Goal: Navigation & Orientation: Find specific page/section

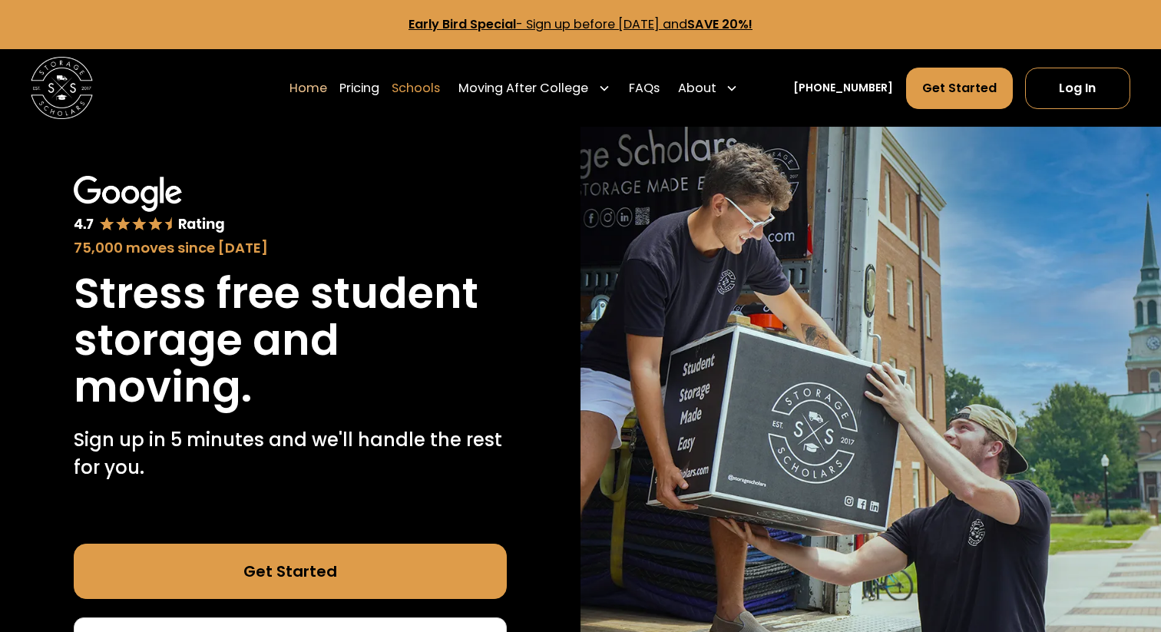
click at [435, 92] on link "Schools" at bounding box center [416, 88] width 48 height 43
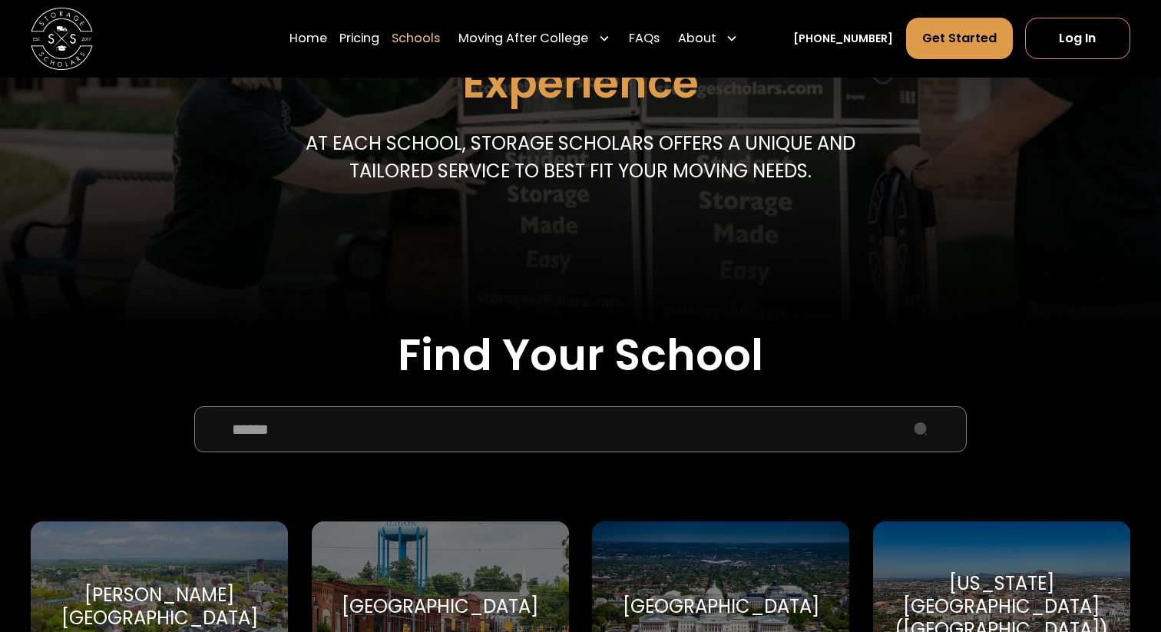
scroll to position [263, 0]
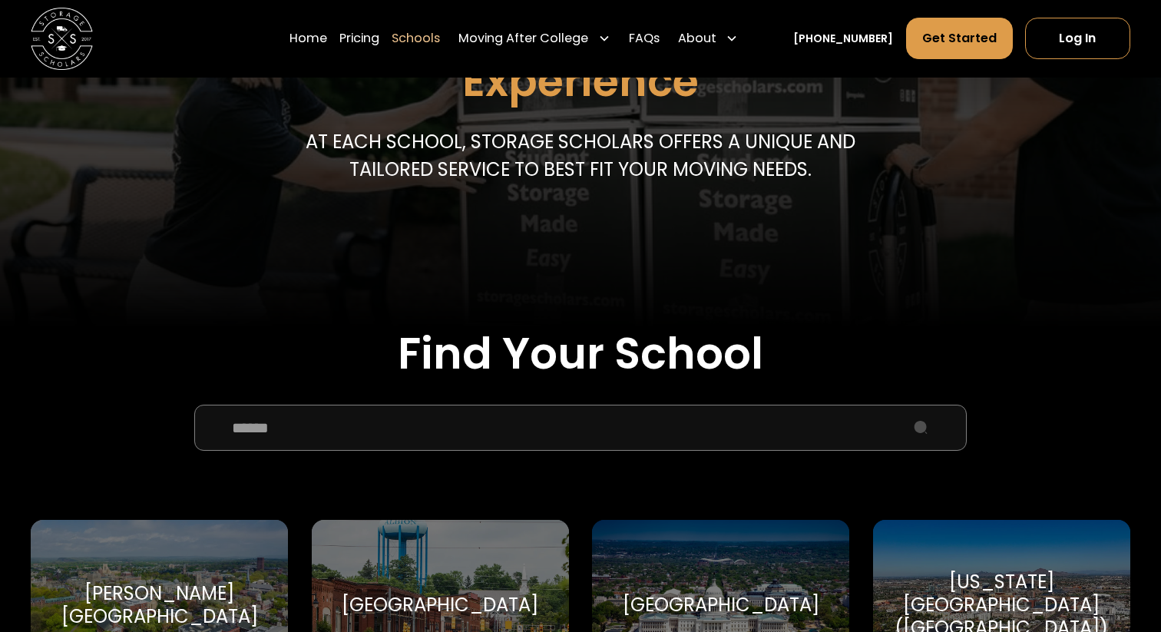
click at [629, 422] on input "School Select Form" at bounding box center [580, 428] width 772 height 46
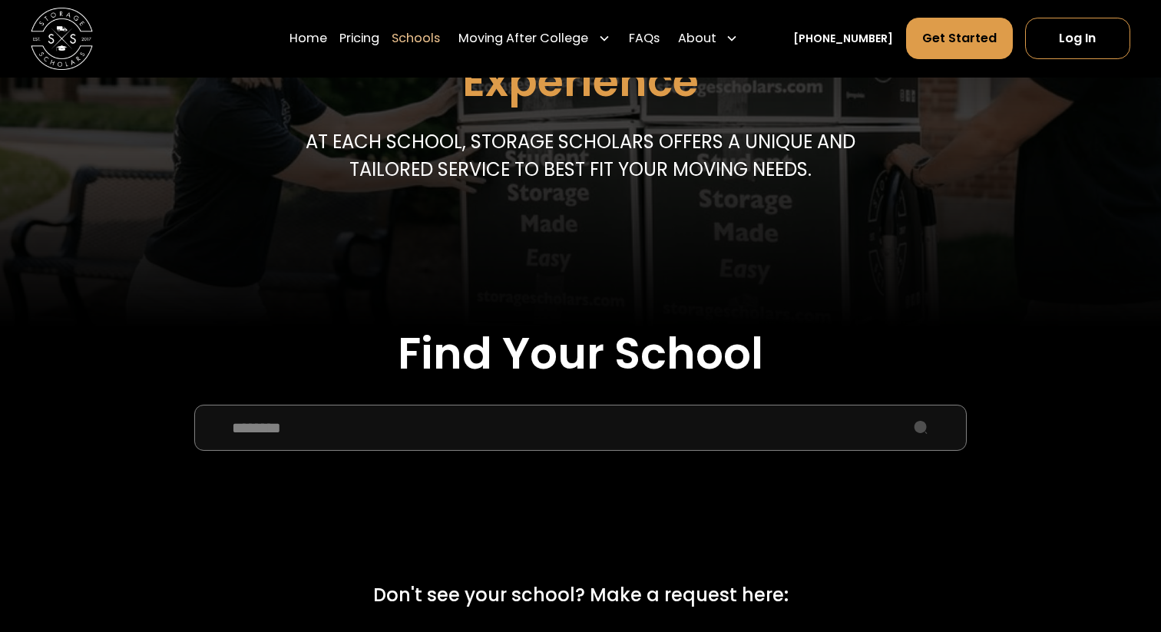
type input "********"
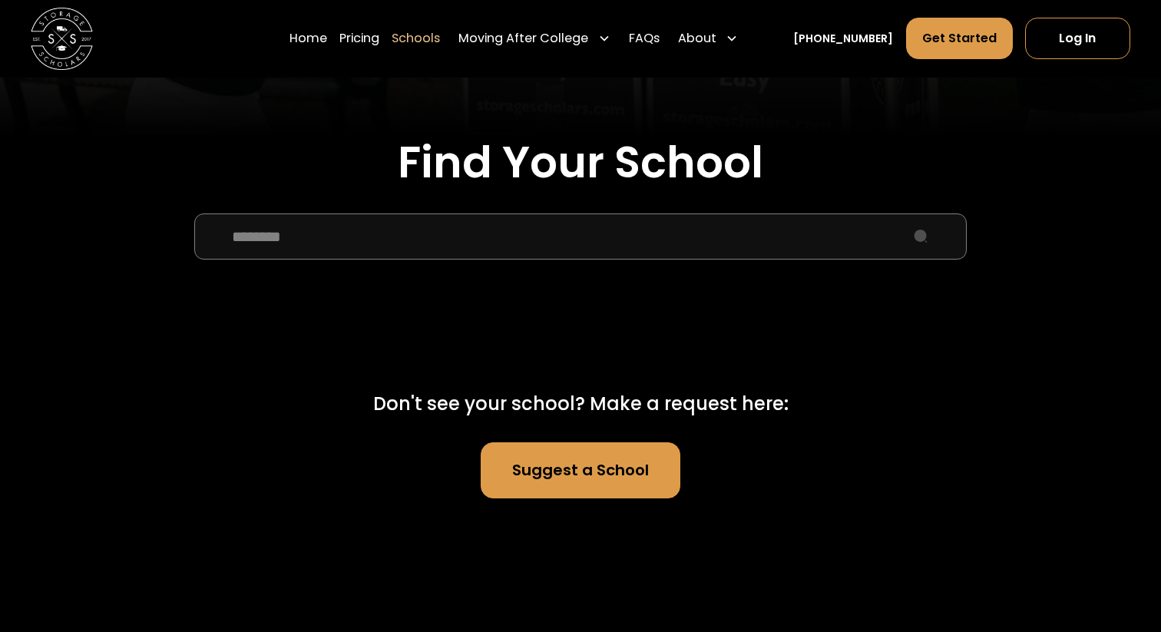
scroll to position [458, 0]
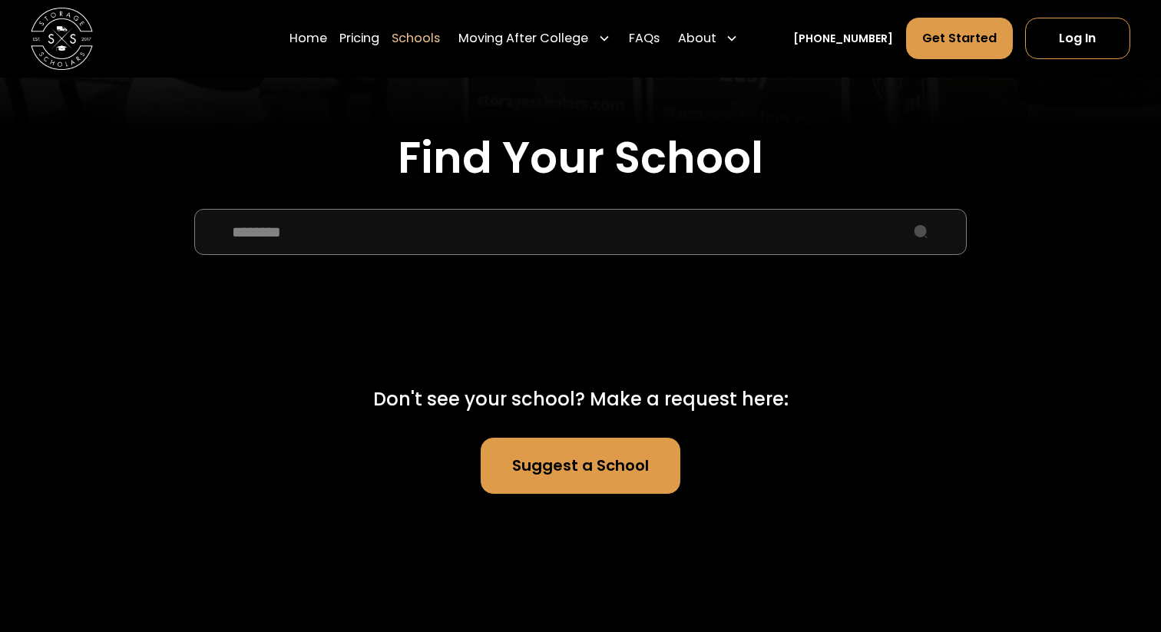
click at [550, 471] on link "Suggest a School" at bounding box center [581, 465] width 200 height 55
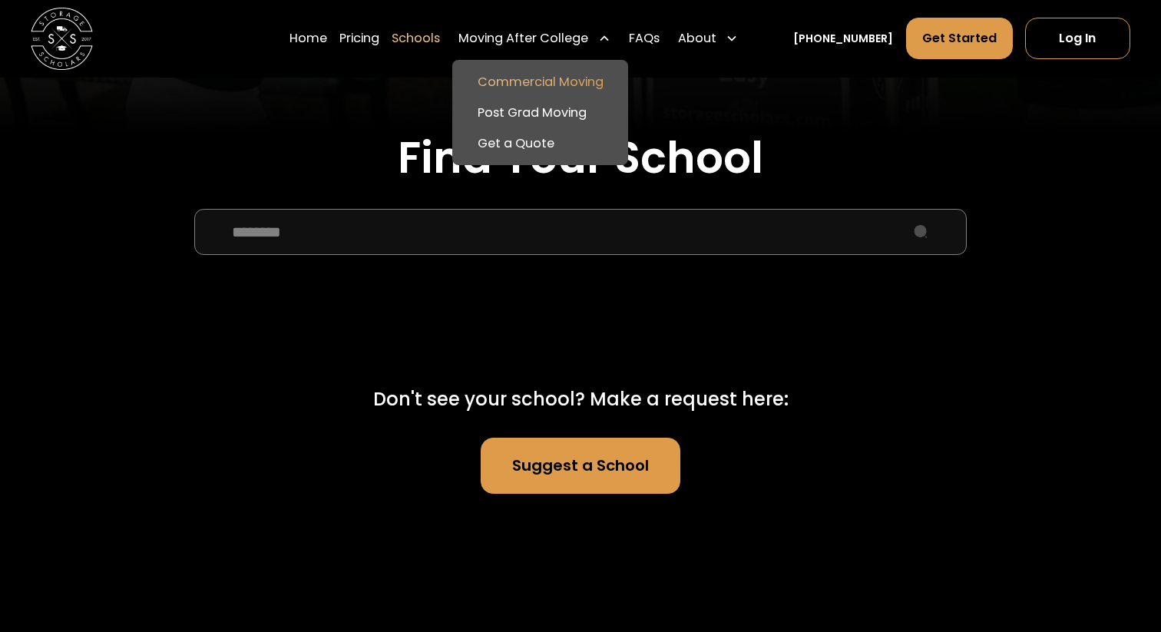
click at [563, 77] on link "Commercial Moving" at bounding box center [539, 82] width 163 height 31
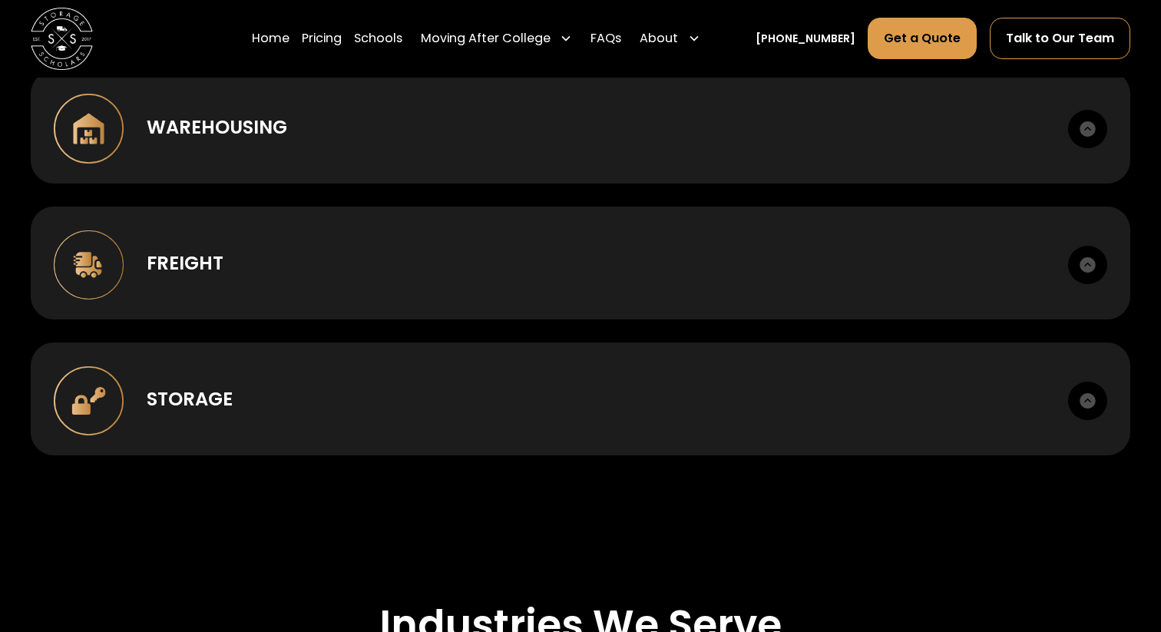
scroll to position [1247, 0]
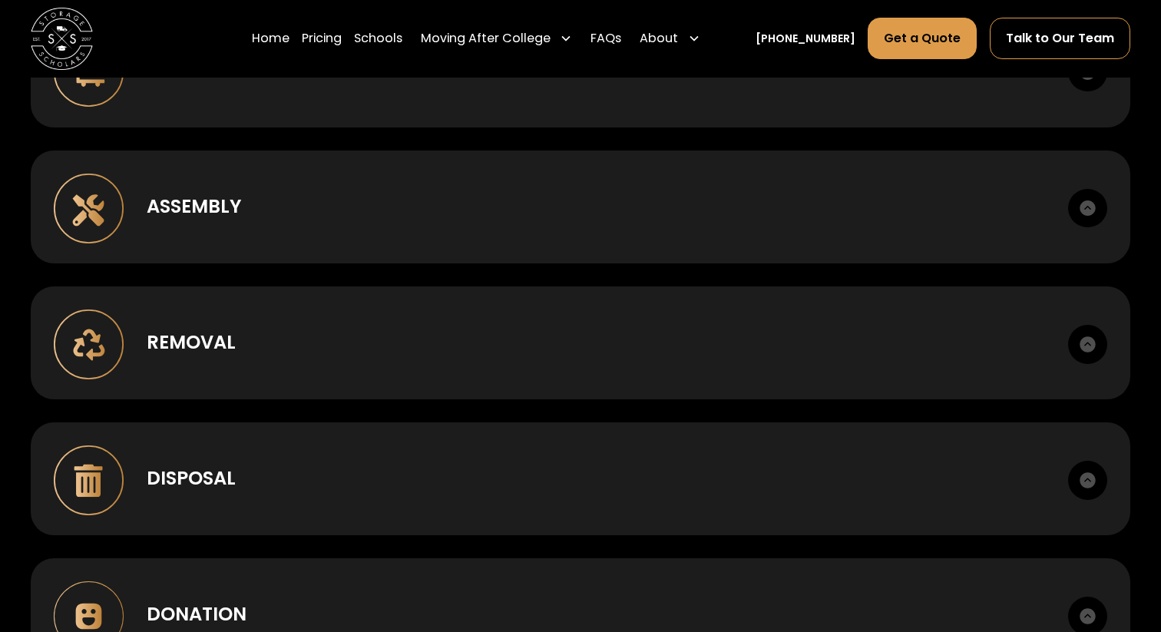
click at [192, 43] on div "Home Pricing Schools Moving After College Commercial Moving Post Grad Moving Ge…" at bounding box center [581, 39] width 1100 height 78
click at [289, 38] on link "Home" at bounding box center [271, 38] width 38 height 43
